Goal: Task Accomplishment & Management: Use online tool/utility

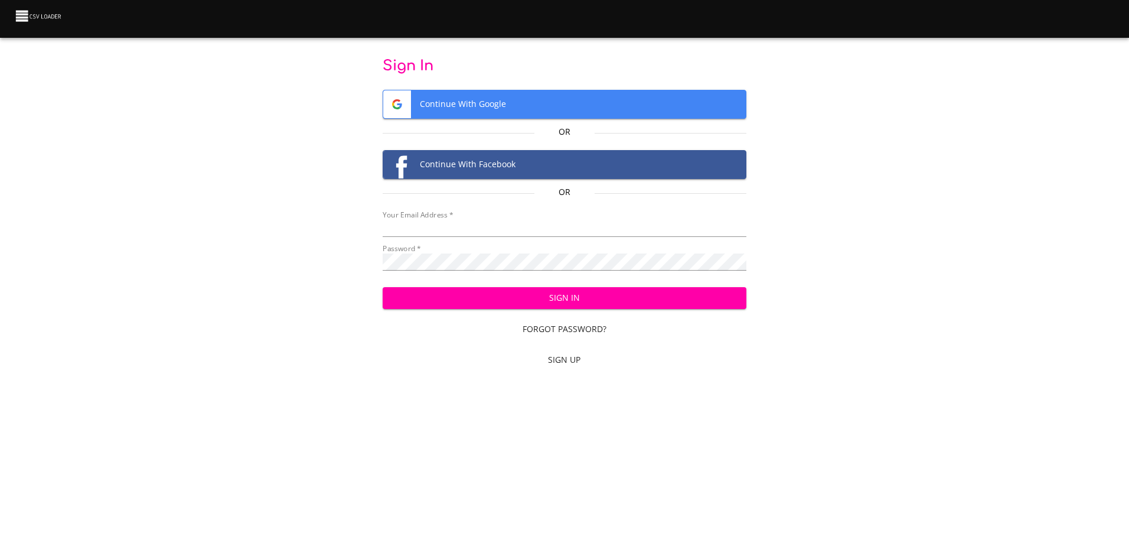
type input "[EMAIL_ADDRESS][DOMAIN_NAME]"
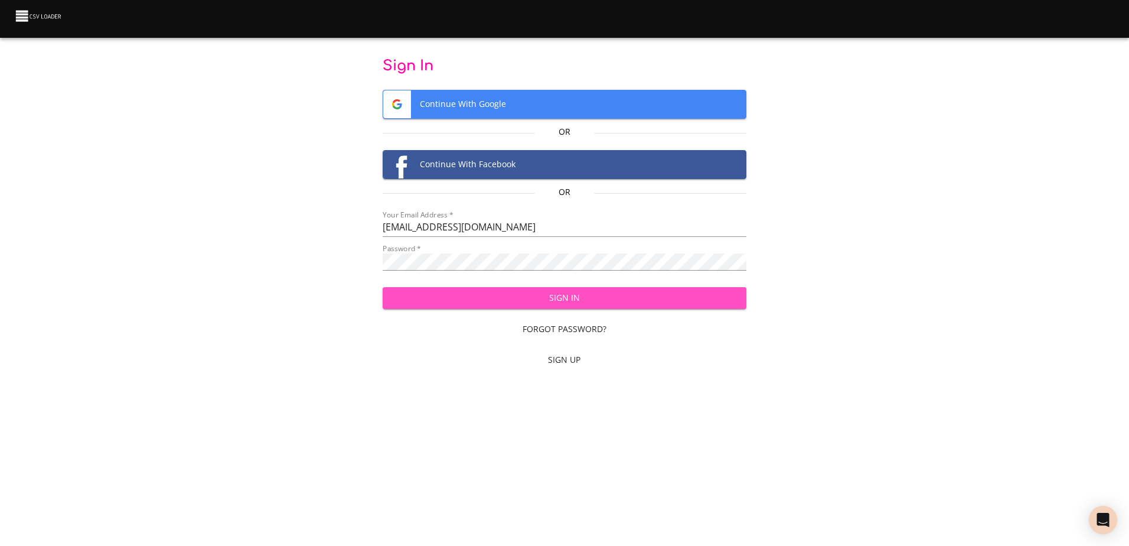
click at [611, 293] on span "Sign In" at bounding box center [564, 298] width 345 height 15
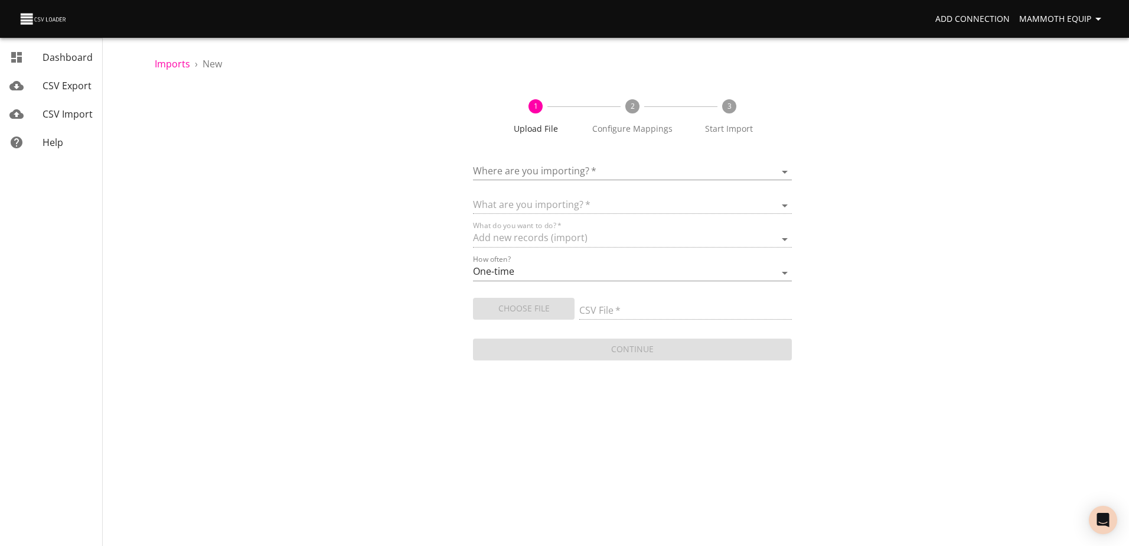
click at [782, 171] on body "Add Connection Mammoth Equip Dashboard CSV Export CSV Import Help Imports › New…" at bounding box center [564, 273] width 1129 height 546
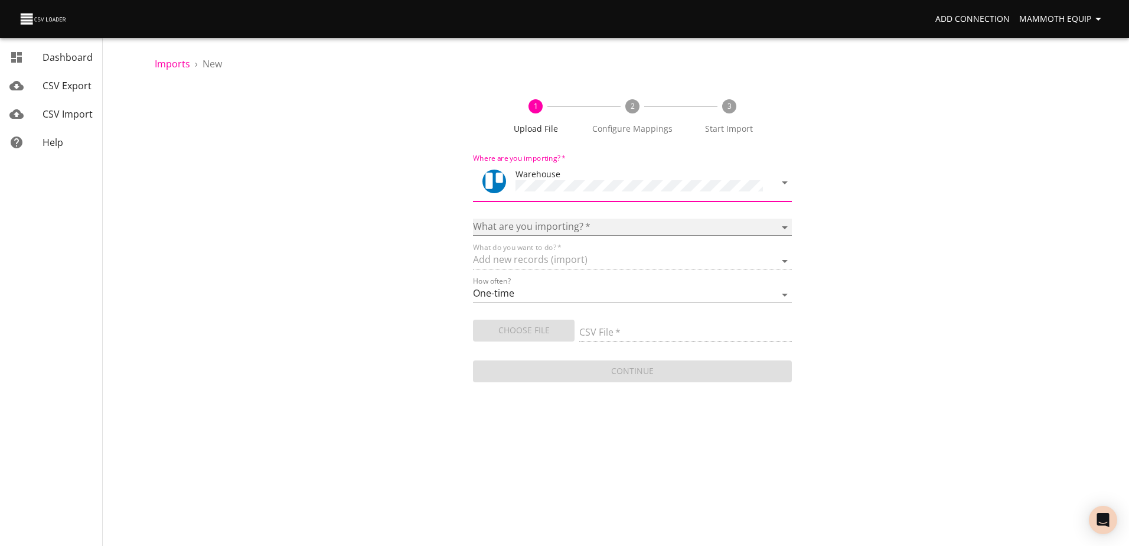
click at [784, 224] on select "Boards Cards Checkitems Checklists" at bounding box center [632, 226] width 318 height 17
select select "cards"
click at [473, 218] on select "Boards Cards Checkitems Checklists" at bounding box center [632, 226] width 318 height 17
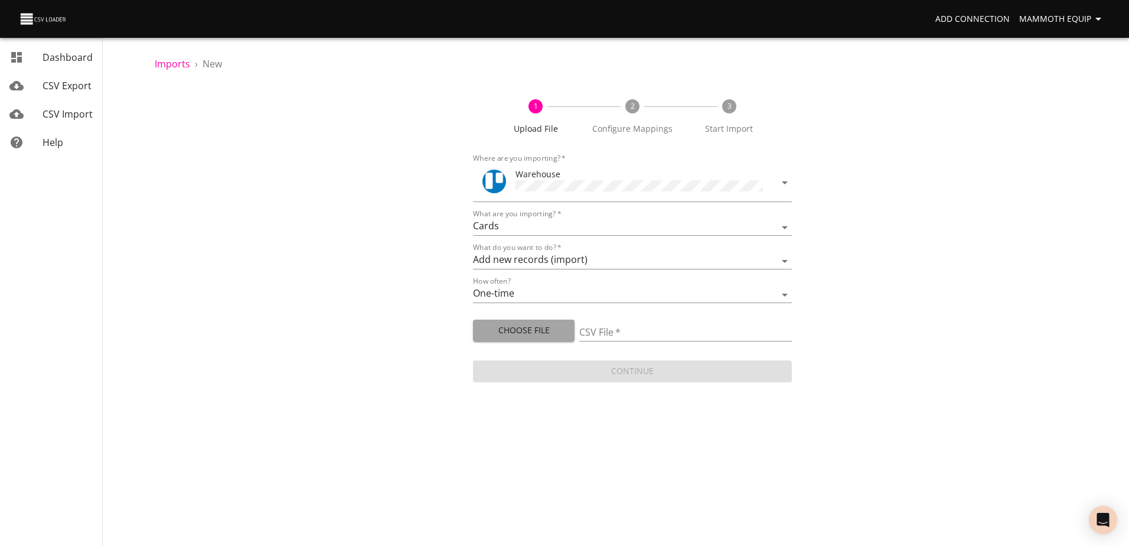
click at [516, 327] on span "Choose File" at bounding box center [523, 330] width 83 height 15
type input "Import1.xlsx"
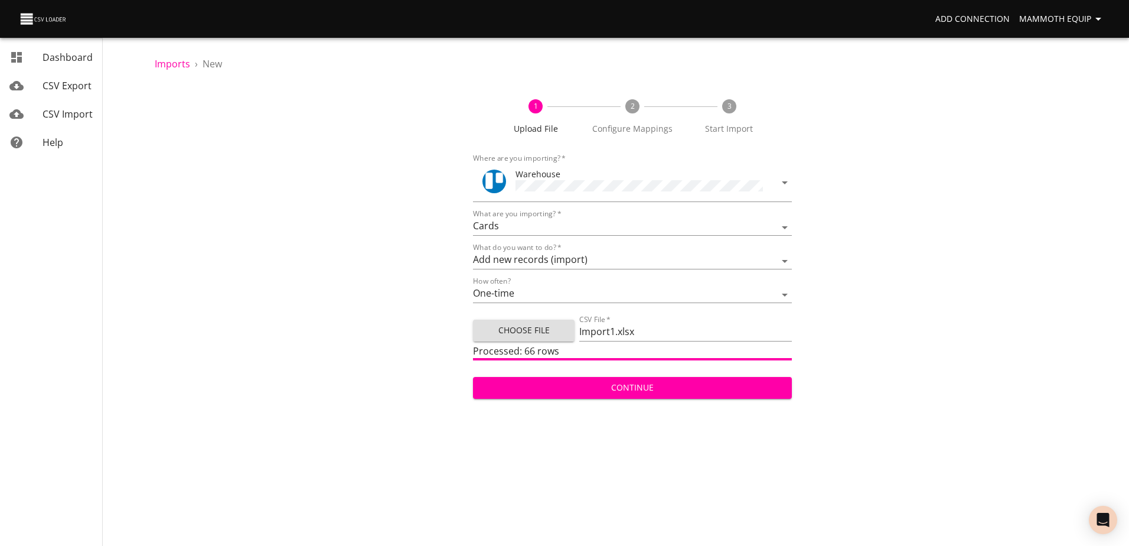
click at [572, 389] on span "Continue" at bounding box center [631, 387] width 299 height 15
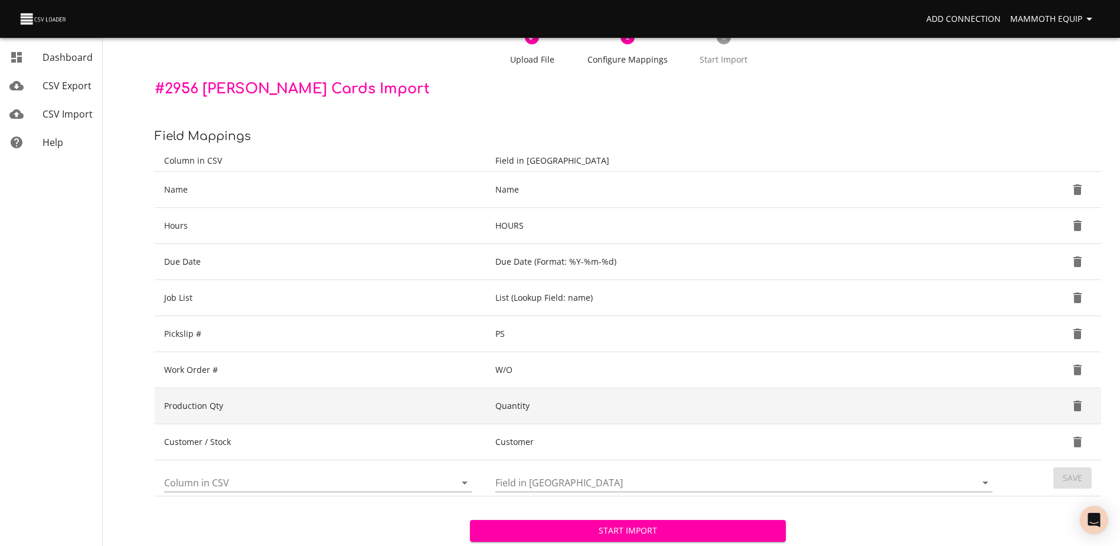
scroll to position [125, 0]
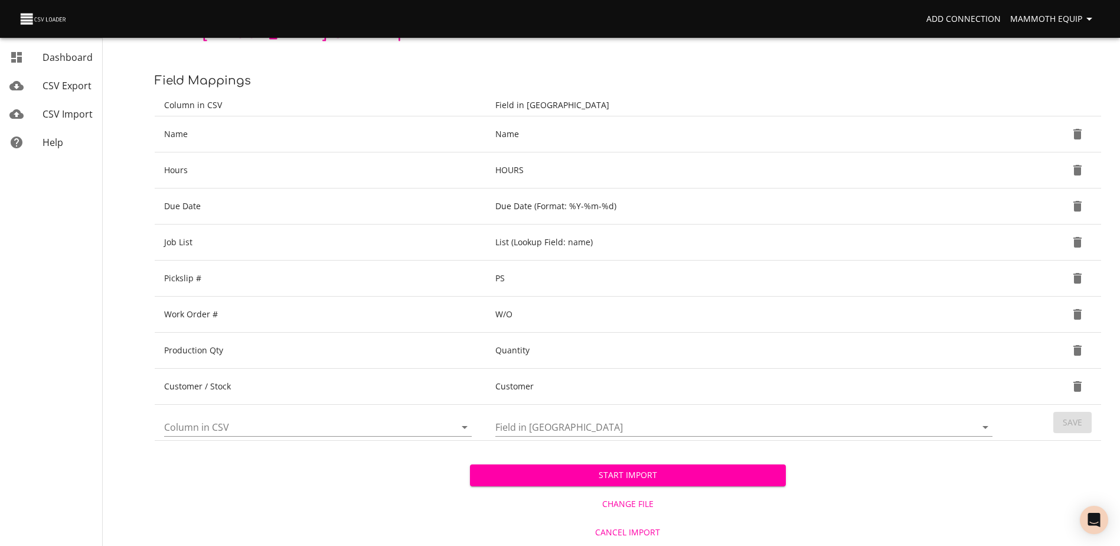
click at [564, 477] on span "Start Import" at bounding box center [627, 475] width 296 height 15
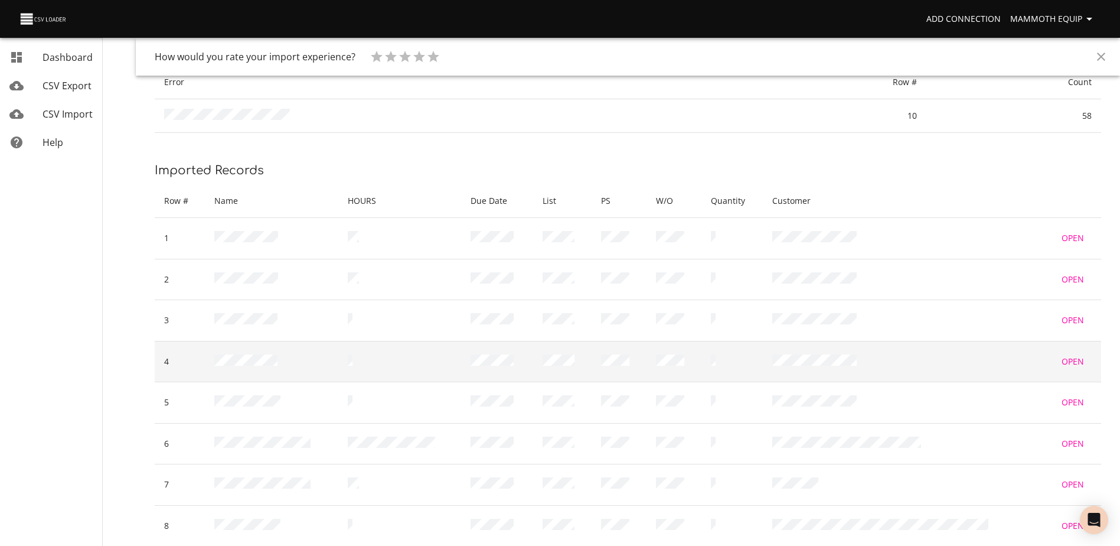
scroll to position [190, 0]
